Goal: Transaction & Acquisition: Book appointment/travel/reservation

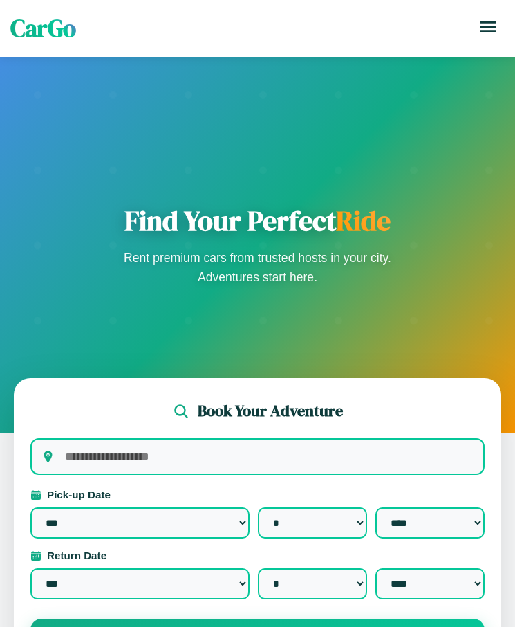
select select "*"
click at [488, 27] on icon at bounding box center [487, 26] width 17 height 11
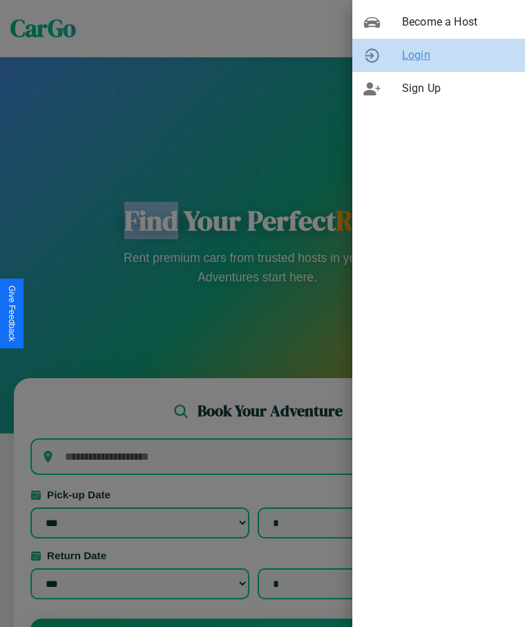
click at [439, 55] on span "Login" at bounding box center [458, 55] width 112 height 17
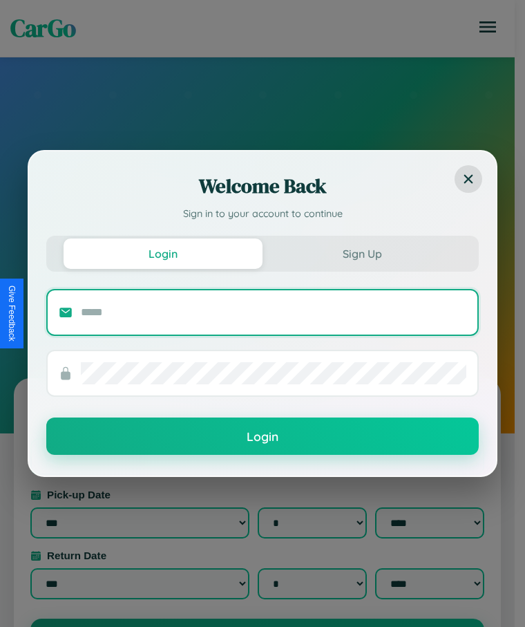
click at [274, 312] on input "text" at bounding box center [273, 312] width 385 height 22
type input "**********"
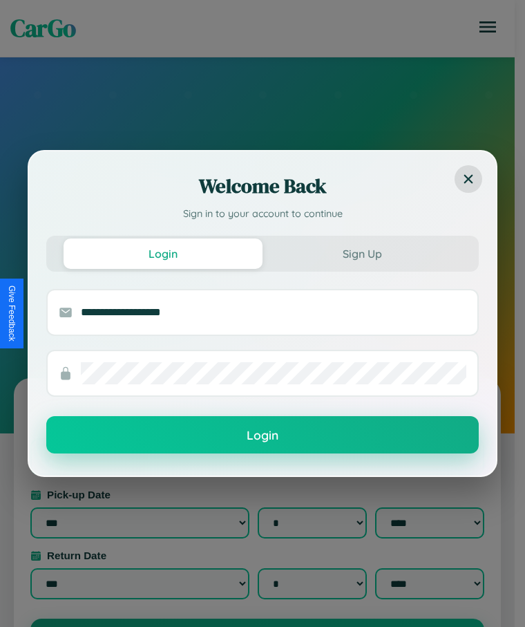
click at [263, 435] on button "Login" at bounding box center [262, 434] width 432 height 37
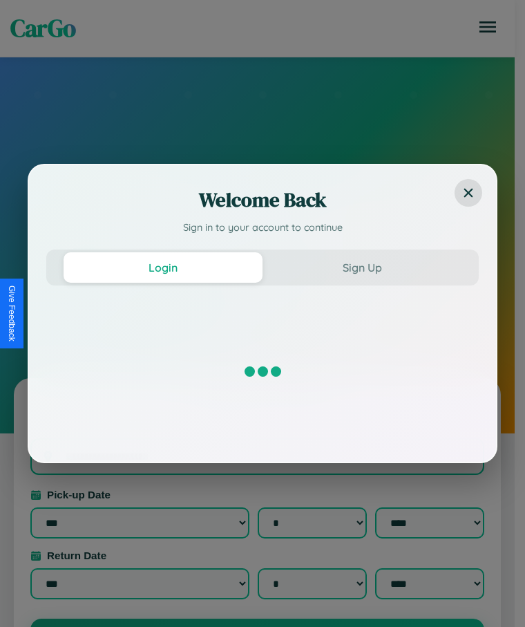
select select "*"
